Goal: Navigation & Orientation: Find specific page/section

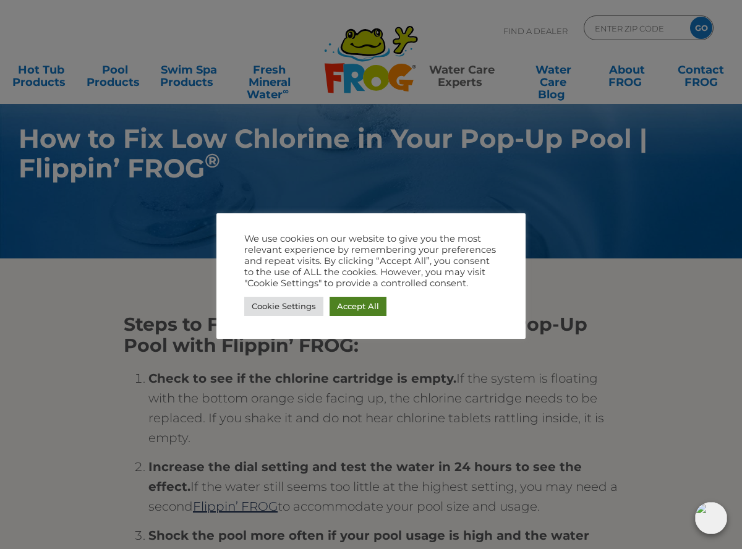
click at [346, 307] on link "Accept All" at bounding box center [358, 306] width 57 height 19
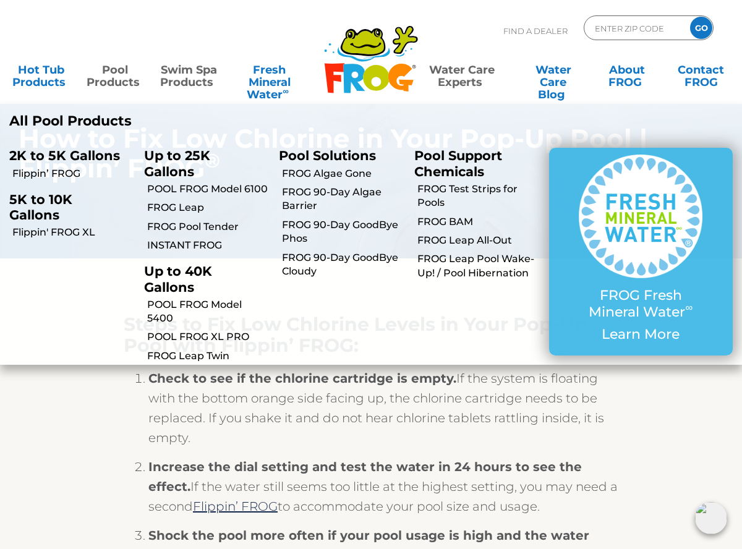
click at [187, 71] on link "Swim Spa Products" at bounding box center [189, 70] width 58 height 25
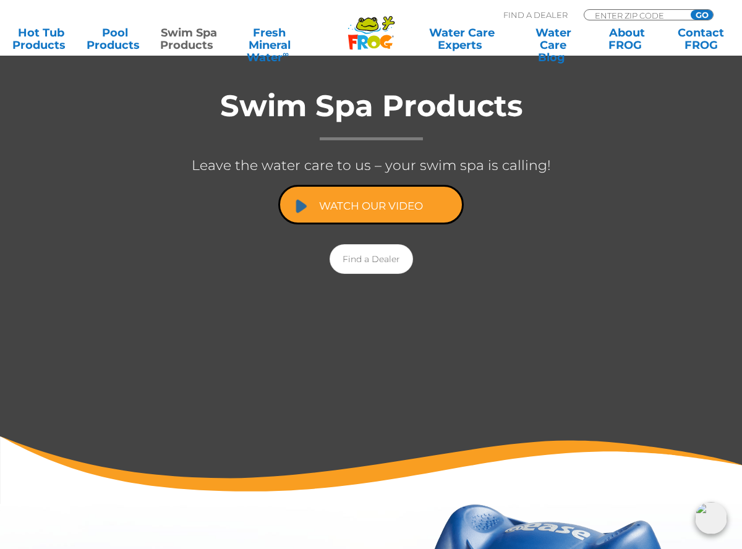
scroll to position [222, 0]
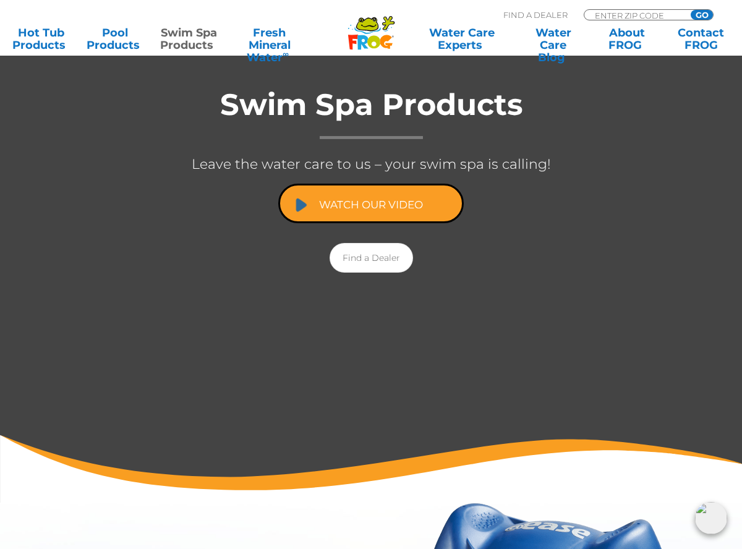
click at [361, 188] on link "Watch Our Video" at bounding box center [371, 204] width 186 height 40
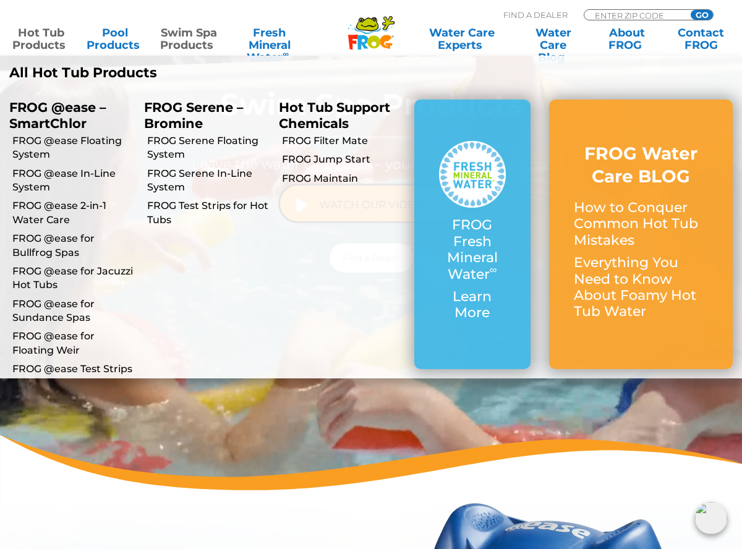
click at [41, 34] on link "Hot Tub Products" at bounding box center [41, 39] width 58 height 25
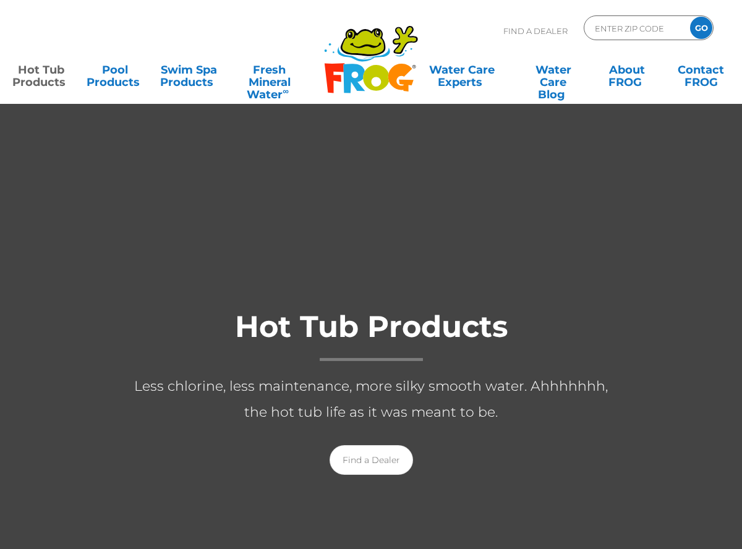
click at [41, 34] on div "Find A Dealer ENTER ZIP CODE GO" at bounding box center [370, 36] width 717 height 42
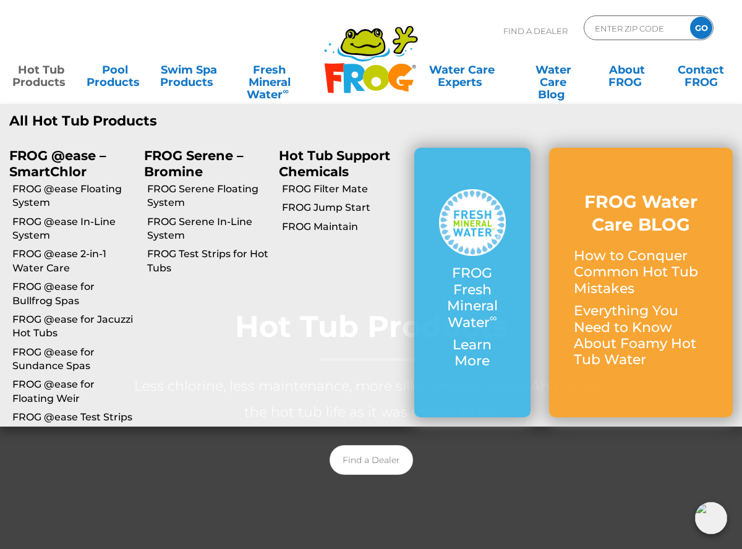
click at [41, 69] on link "Hot Tub Products" at bounding box center [41, 70] width 58 height 25
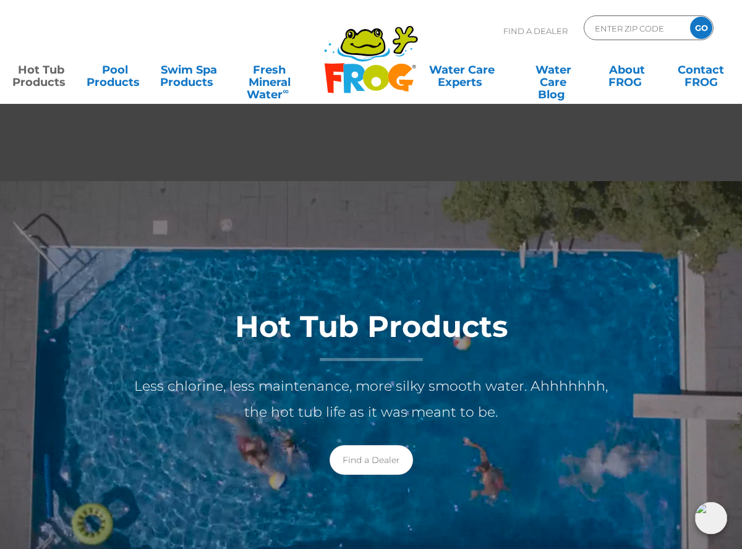
click at [33, 82] on link "Hot Tub Products" at bounding box center [41, 70] width 58 height 25
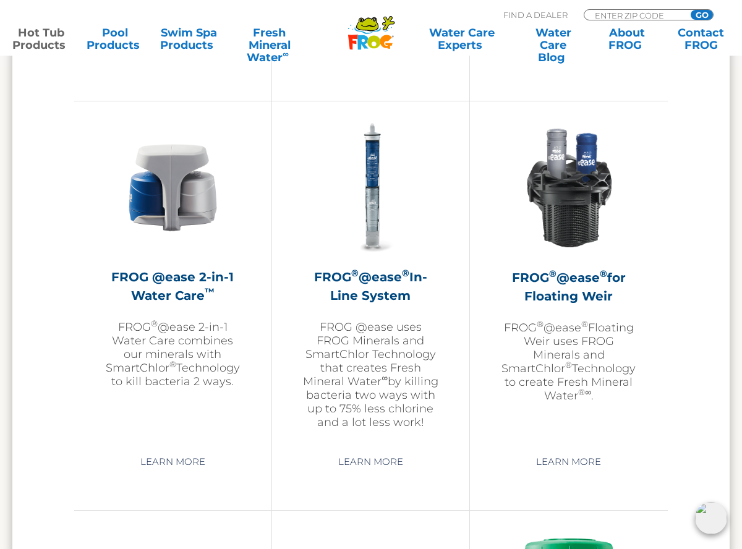
scroll to position [1774, 0]
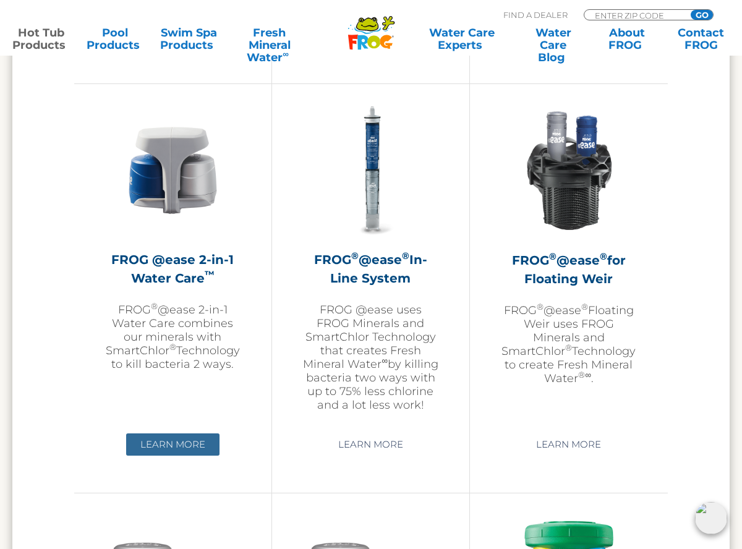
click at [165, 441] on link "Learn More" at bounding box center [172, 445] width 93 height 22
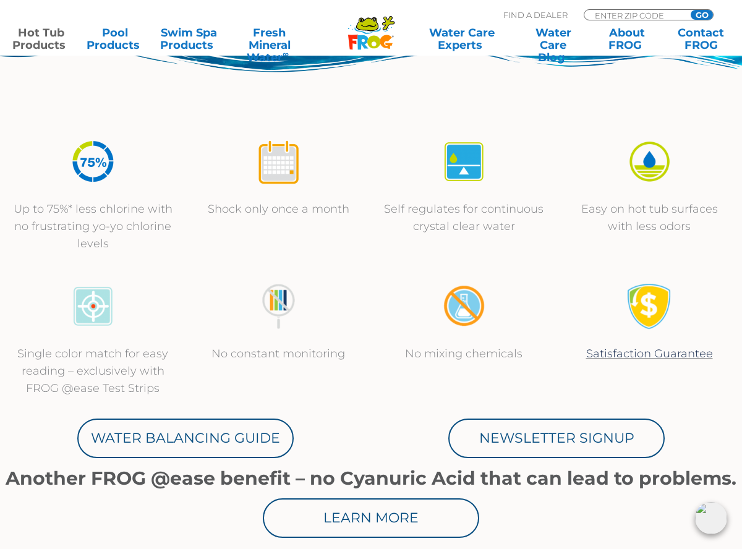
scroll to position [391, 0]
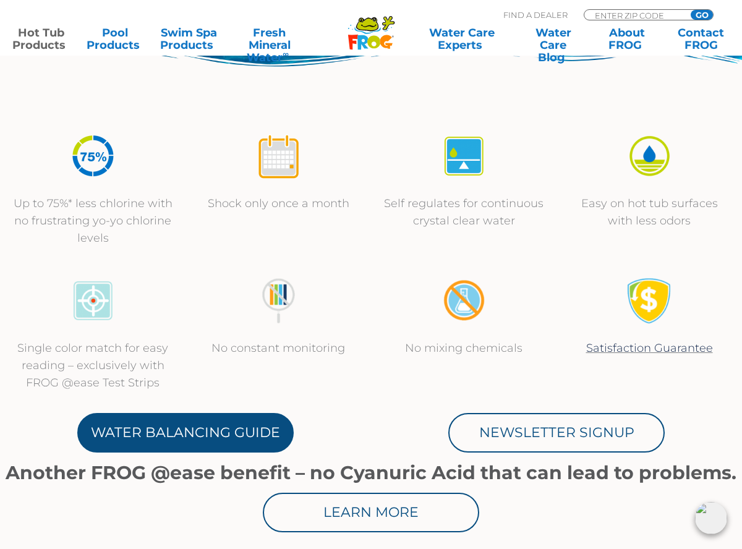
click at [152, 434] on link "Water Balancing Guide" at bounding box center [185, 433] width 216 height 40
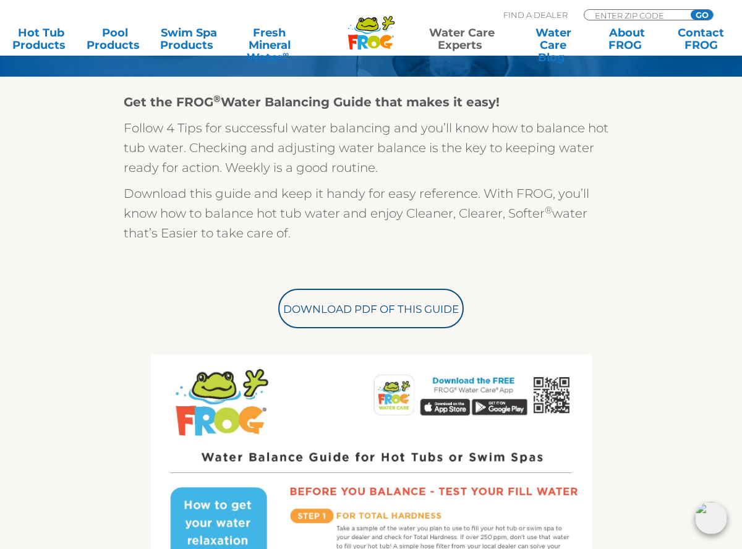
scroll to position [295, 0]
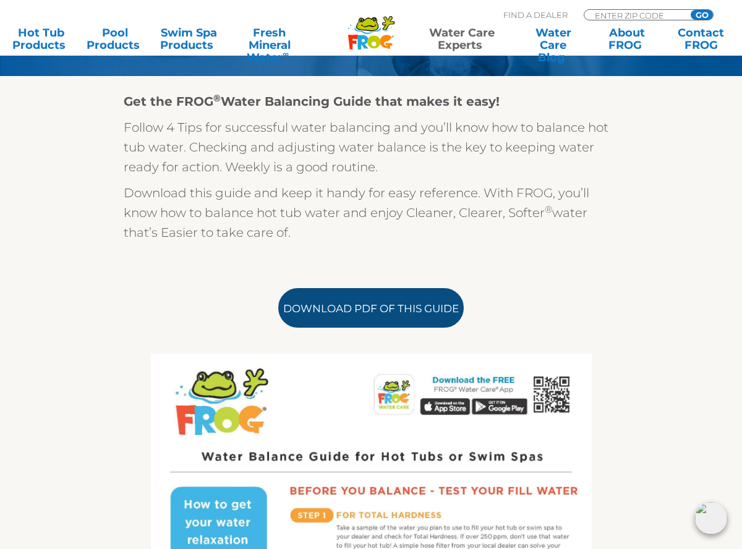
click at [362, 308] on link "Download PDF of this Guide" at bounding box center [371, 308] width 186 height 40
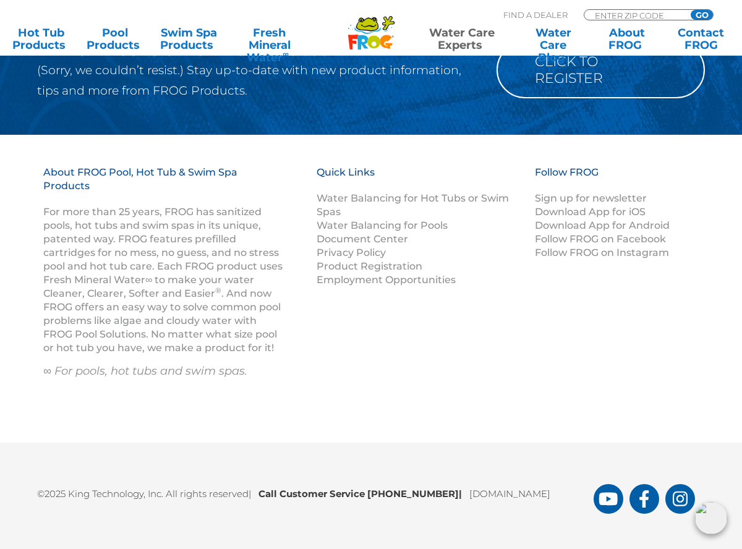
scroll to position [1746, 0]
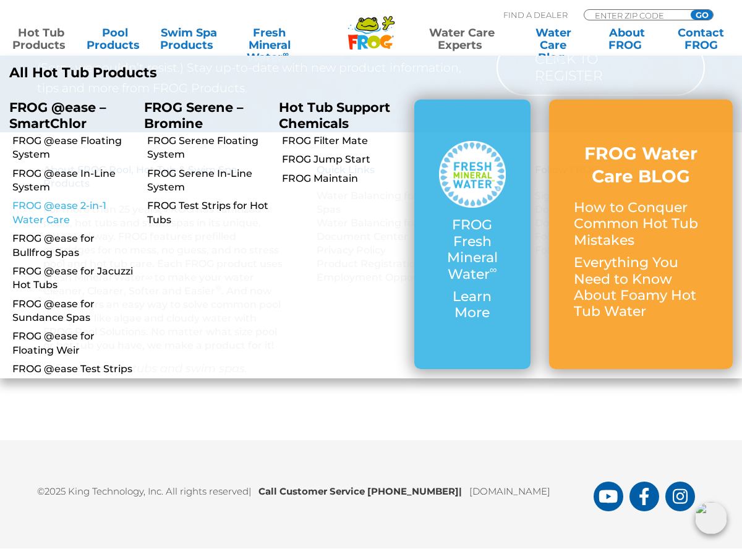
click at [40, 205] on link "FROG @ease 2-in-1 Water Care" at bounding box center [73, 213] width 122 height 28
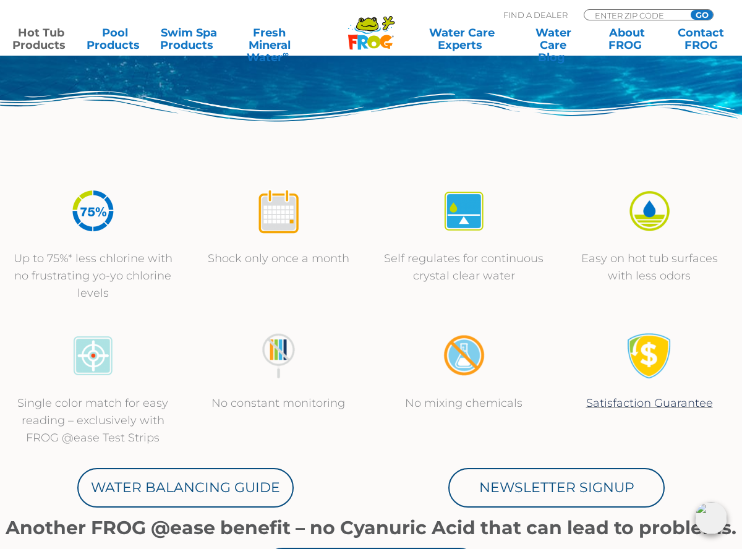
scroll to position [341, 0]
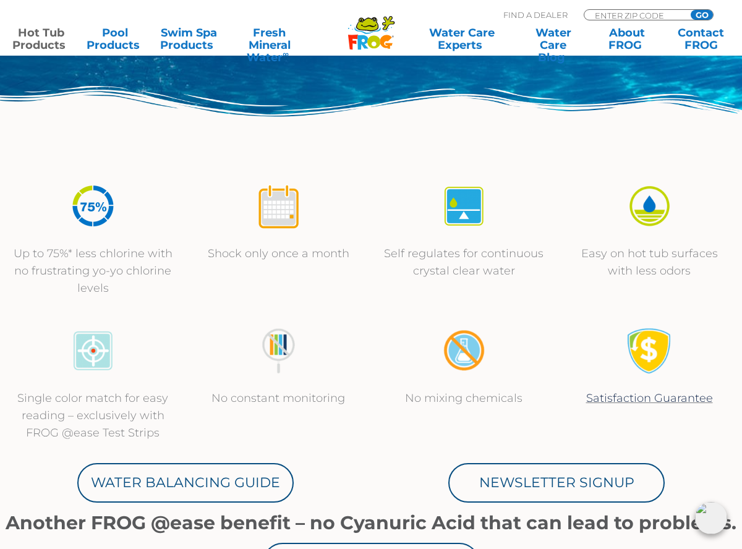
click at [641, 229] on div at bounding box center [649, 214] width 161 height 62
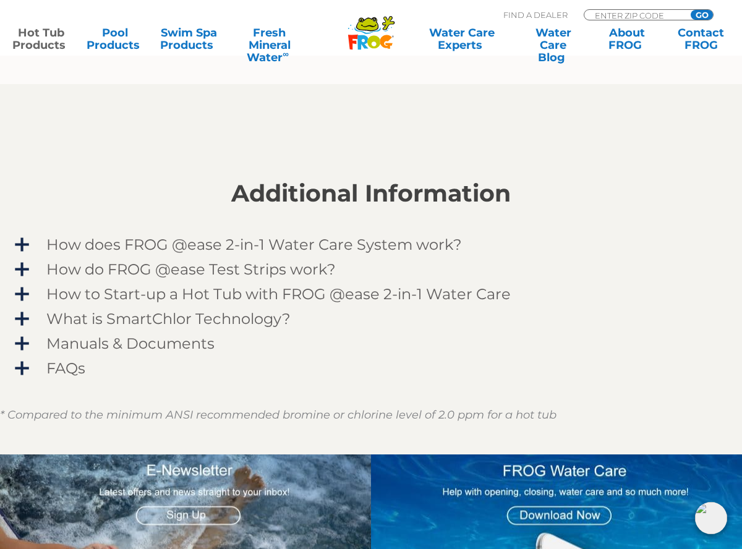
scroll to position [918, 0]
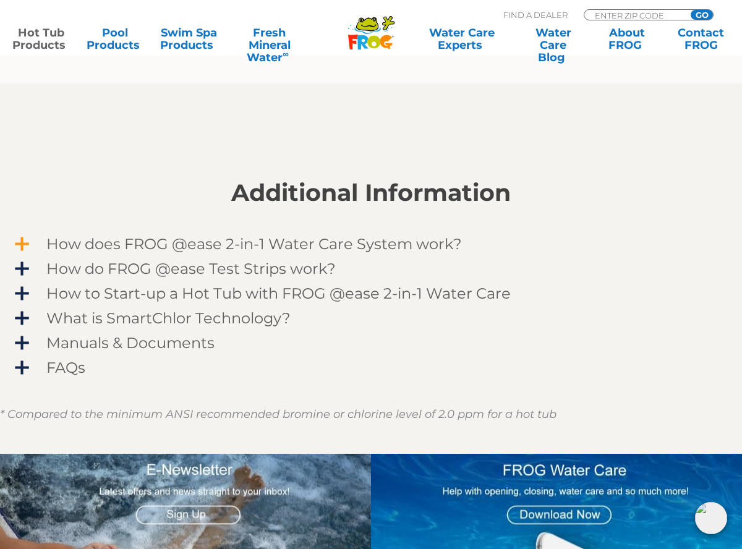
click at [28, 244] on span "How does FROG @ease 2-in-1 Water Care System work?" at bounding box center [378, 244] width 701 height 17
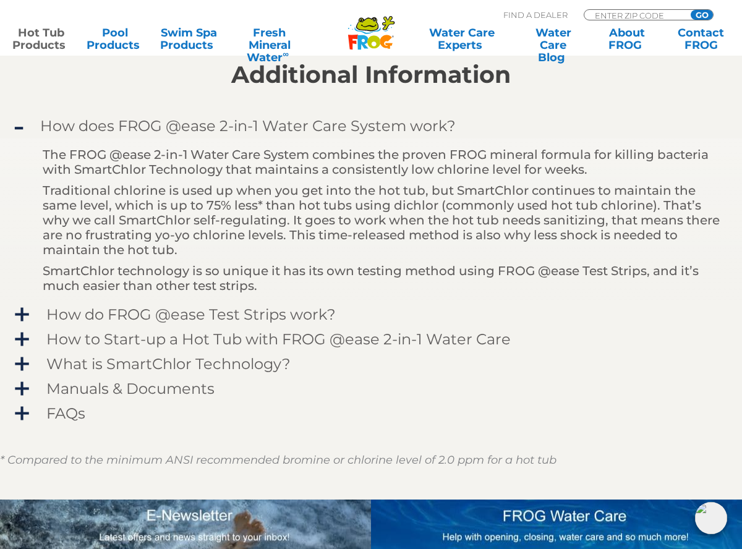
scroll to position [1037, 0]
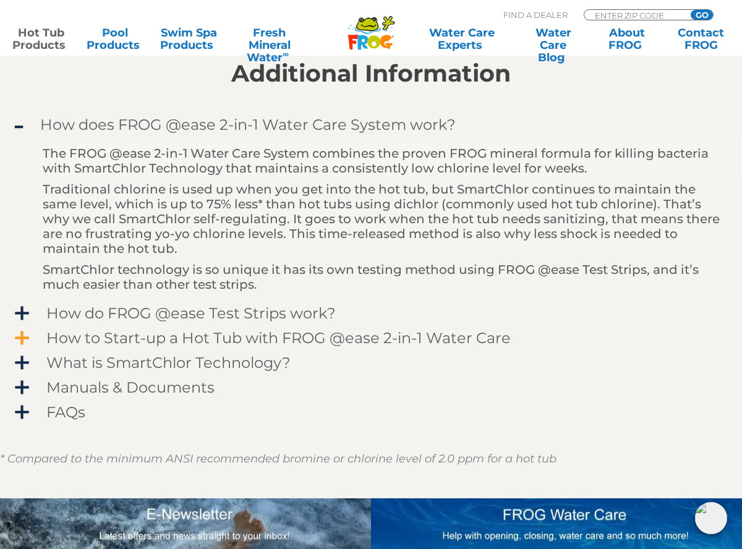
click at [28, 341] on span "How to Start-up a Hot Tub with FROG @ease 2-in-1 Water Care" at bounding box center [378, 338] width 701 height 17
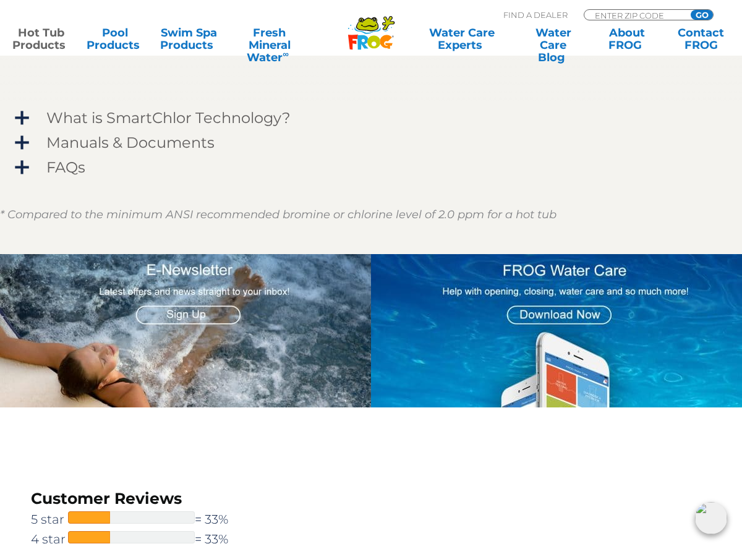
scroll to position [1258, 0]
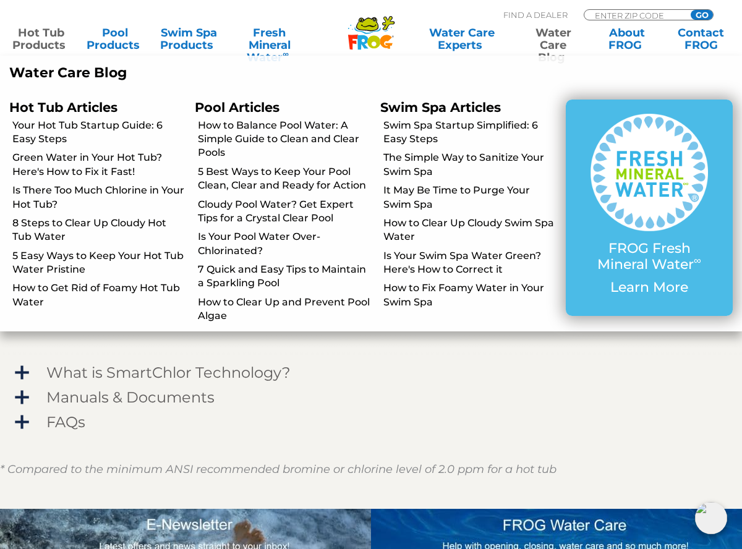
click at [545, 39] on link "Water Care Blog" at bounding box center [554, 39] width 58 height 25
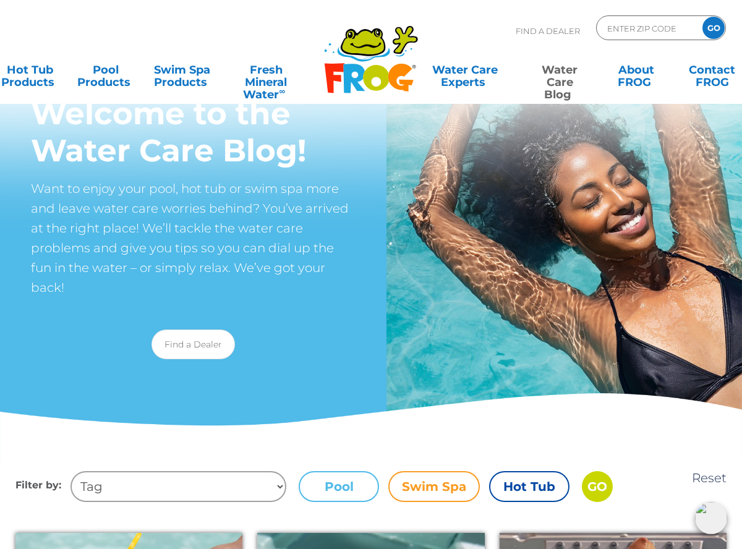
click at [524, 490] on label "Hot Tub" at bounding box center [529, 486] width 80 height 31
click at [0, 0] on input "Hot Tub" at bounding box center [0, 0] width 0 height 0
click at [202, 346] on link "Find a Dealer" at bounding box center [193, 345] width 83 height 30
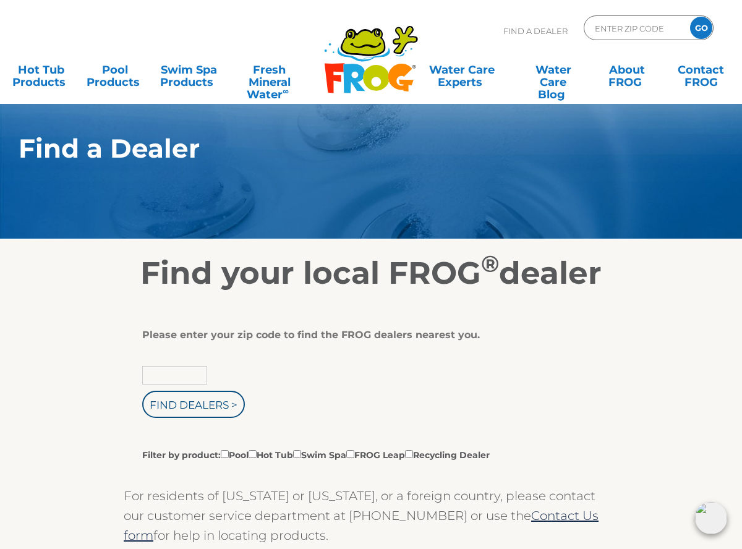
click at [172, 372] on input "text" at bounding box center [174, 375] width 65 height 19
type input "60189"
click at [142, 391] on input "Find Dealers >" at bounding box center [193, 404] width 103 height 27
click at [156, 406] on input "Find Dealers >" at bounding box center [193, 404] width 103 height 27
click at [256, 456] on input "Filter by product: Pool Hot Tub Swim Spa FROG Leap Recycling Dealer" at bounding box center [253, 454] width 8 height 8
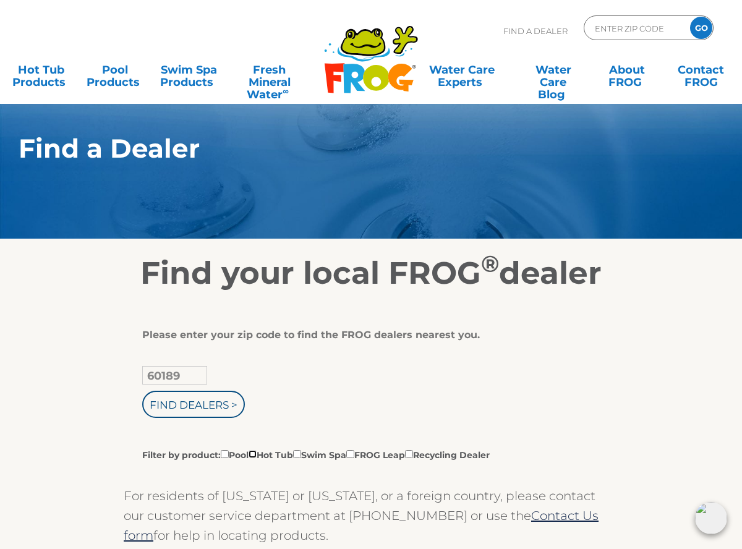
checkbox input "true"
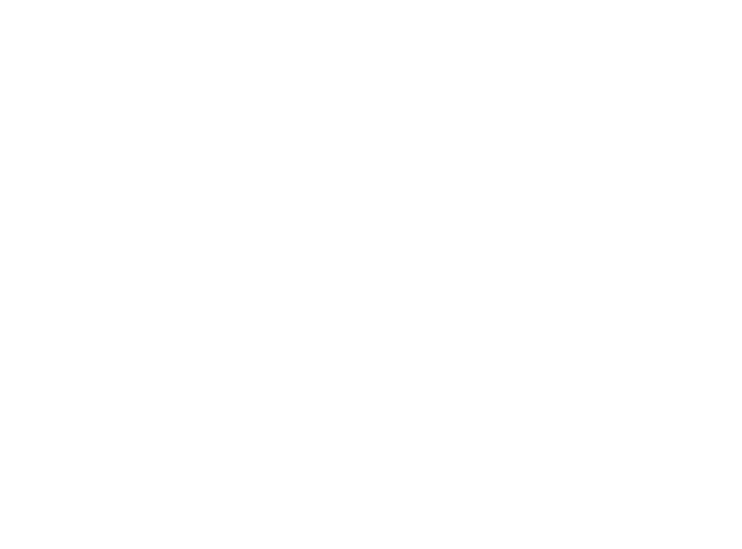
click at [0, 0] on html at bounding box center [0, 0] width 0 height 0
